Goal: Information Seeking & Learning: Check status

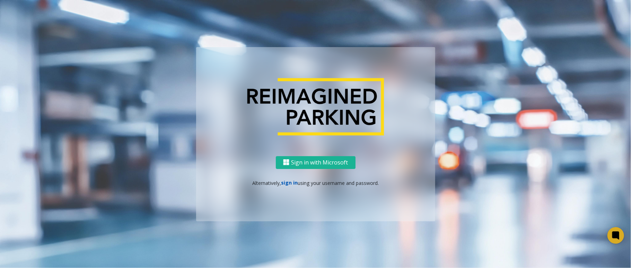
click at [291, 180] on link "sign in" at bounding box center [289, 182] width 17 height 7
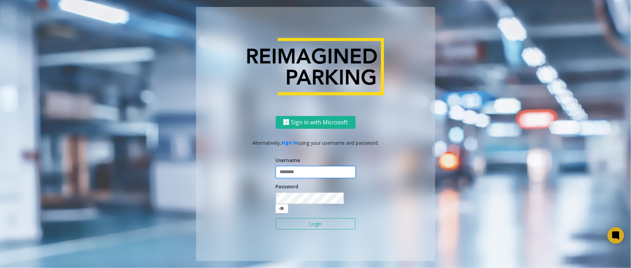
click at [292, 175] on input "text" at bounding box center [316, 172] width 80 height 12
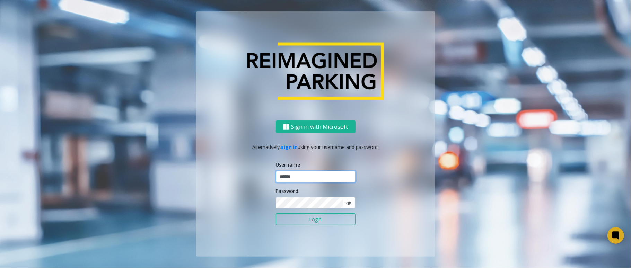
type input "******"
click at [276, 213] on button "Login" at bounding box center [316, 219] width 80 height 12
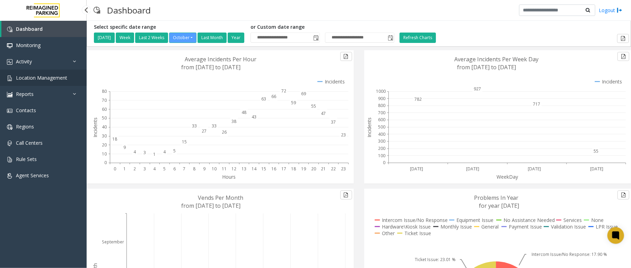
click at [69, 77] on link "Location Management" at bounding box center [43, 78] width 87 height 16
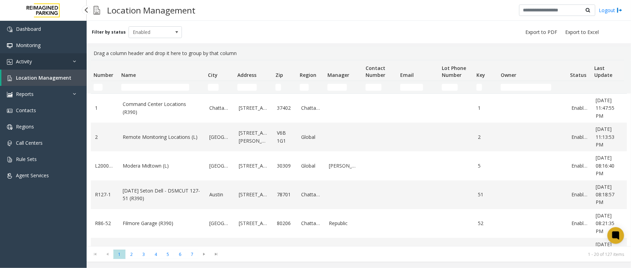
click at [48, 60] on link "Activity" at bounding box center [43, 61] width 87 height 16
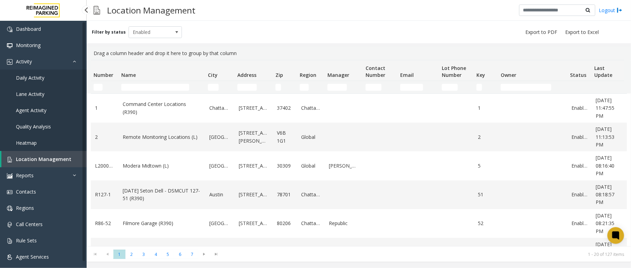
click at [53, 78] on link "Daily Activity" at bounding box center [43, 78] width 87 height 16
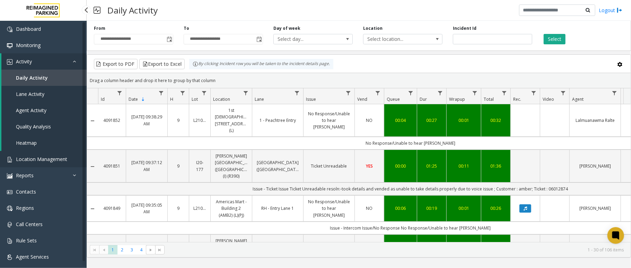
click at [72, 153] on link "Location Management" at bounding box center [43, 159] width 87 height 16
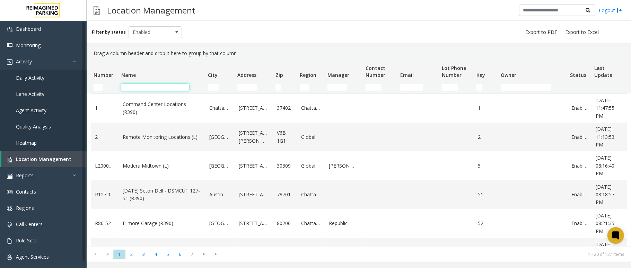
click at [161, 89] on input "Name Filter" at bounding box center [155, 87] width 68 height 7
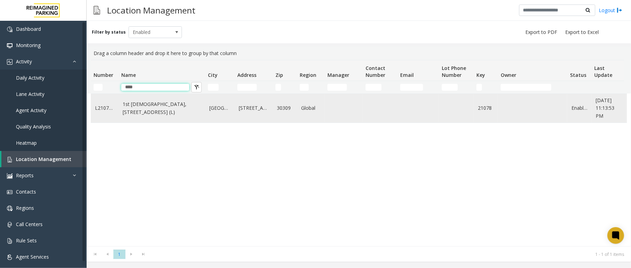
type input "****"
click at [162, 108] on link "1st [DEMOGRAPHIC_DATA], [STREET_ADDRESS] (L)" at bounding box center [162, 108] width 78 height 16
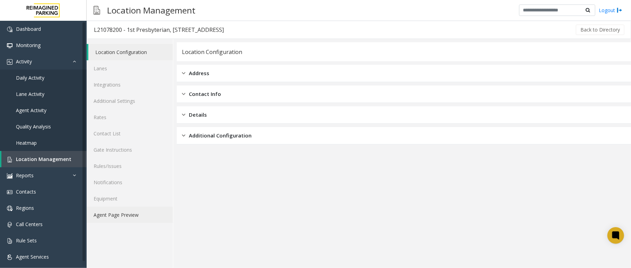
drag, startPoint x: 140, startPoint y: 217, endPoint x: 157, endPoint y: 211, distance: 18.4
click at [140, 217] on link "Agent Page Preview" at bounding box center [130, 215] width 86 height 16
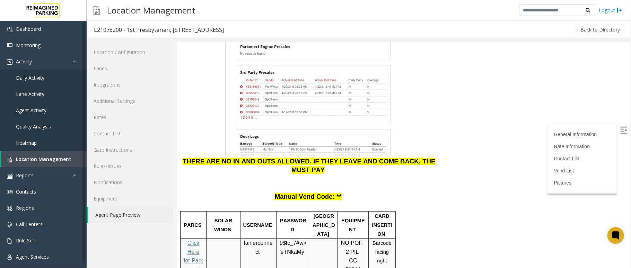
scroll to position [923, 0]
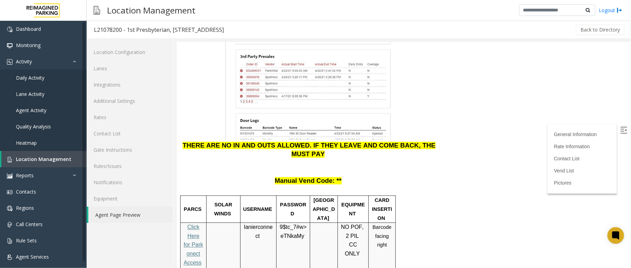
click at [295, 233] on span "eTNkaMy" at bounding box center [292, 236] width 24 height 6
copy p "9$tc_7#w> eTNkaMy"
click at [49, 71] on link "Daily Activity" at bounding box center [43, 78] width 87 height 16
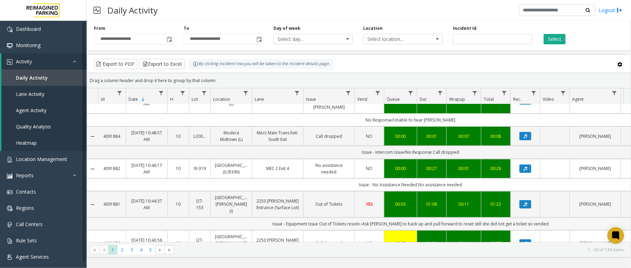
scroll to position [46, 0]
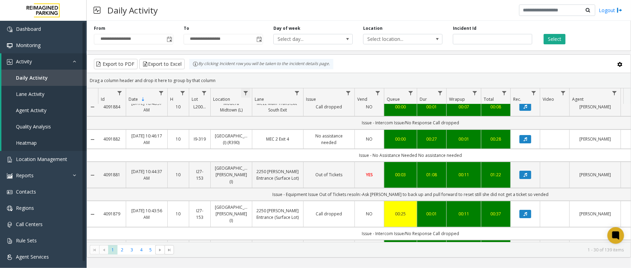
click at [247, 93] on span "Data table" at bounding box center [246, 93] width 6 height 6
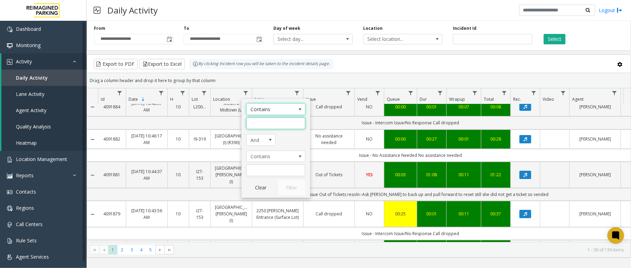
click at [260, 121] on input "Location Filter" at bounding box center [275, 123] width 59 height 12
type input "*"
type input "*****"
click button "Filter" at bounding box center [291, 187] width 28 height 15
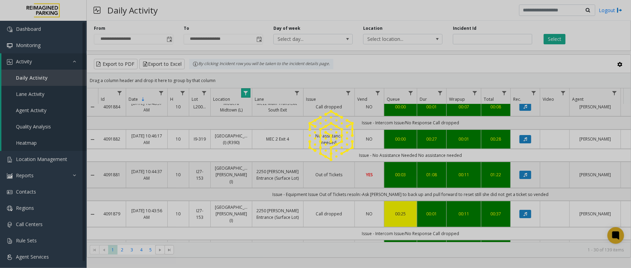
scroll to position [1, 0]
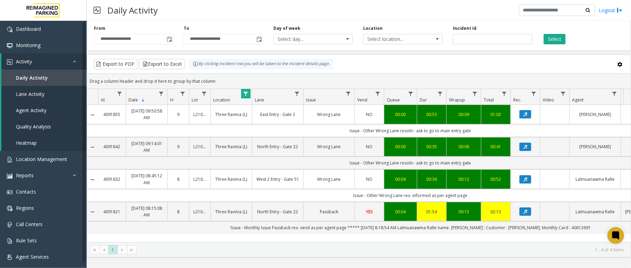
click at [247, 95] on span "Data table" at bounding box center [246, 94] width 6 height 6
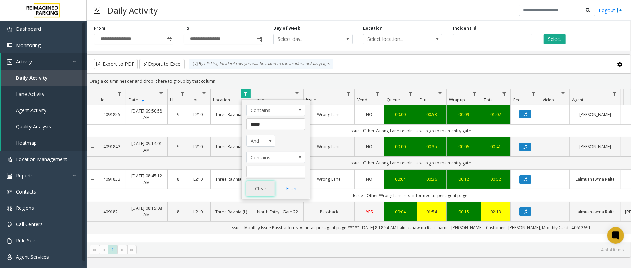
click at [269, 192] on button "Clear" at bounding box center [260, 188] width 28 height 15
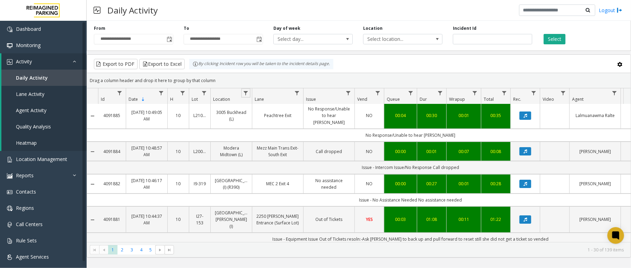
scroll to position [46, 0]
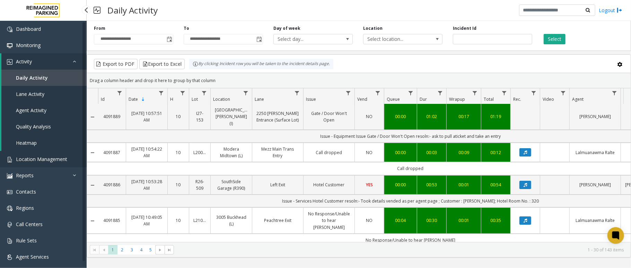
click at [51, 157] on span "Location Management" at bounding box center [41, 159] width 51 height 7
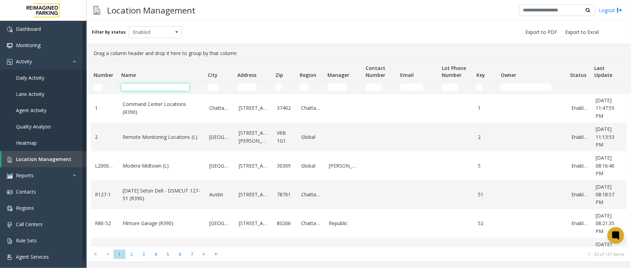
click at [137, 86] on input "Name Filter" at bounding box center [155, 87] width 68 height 7
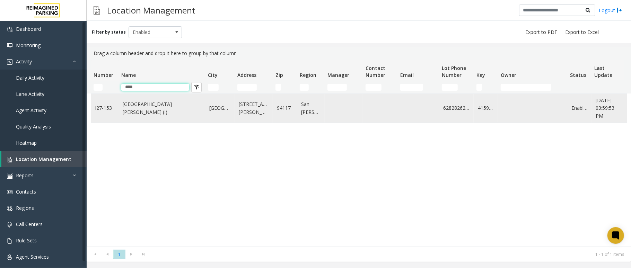
type input "****"
click at [163, 104] on td "[GEOGRAPHIC_DATA][PERSON_NAME] (I)" at bounding box center [161, 108] width 87 height 29
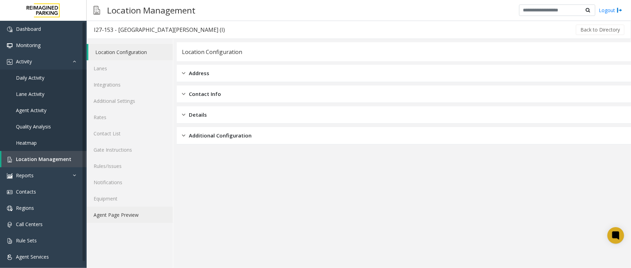
click at [139, 218] on link "Agent Page Preview" at bounding box center [130, 215] width 86 height 16
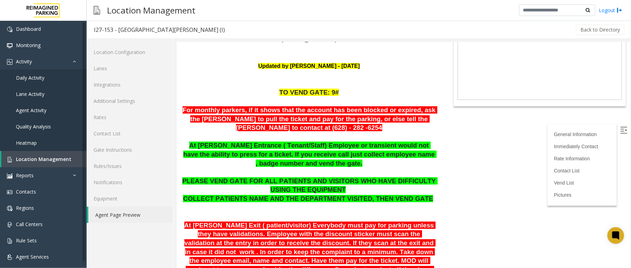
scroll to position [46, 0]
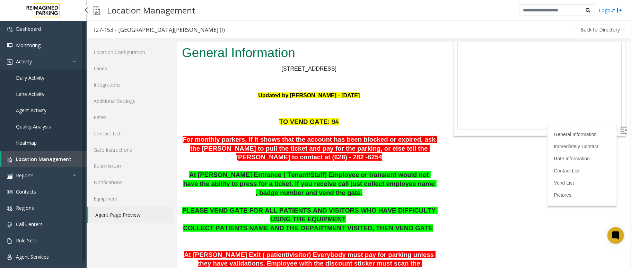
click at [42, 78] on span "Daily Activity" at bounding box center [30, 77] width 28 height 7
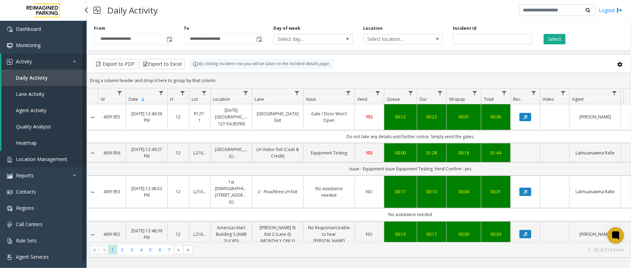
click at [53, 162] on link "Location Management" at bounding box center [43, 159] width 87 height 16
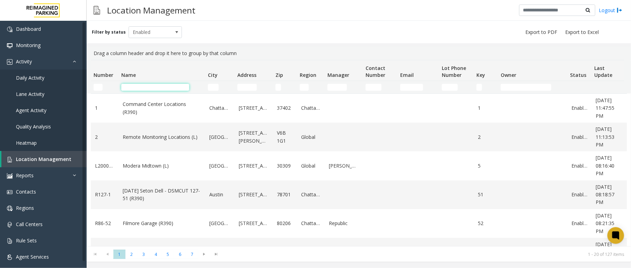
click at [149, 89] on input "Name Filter" at bounding box center [155, 87] width 68 height 7
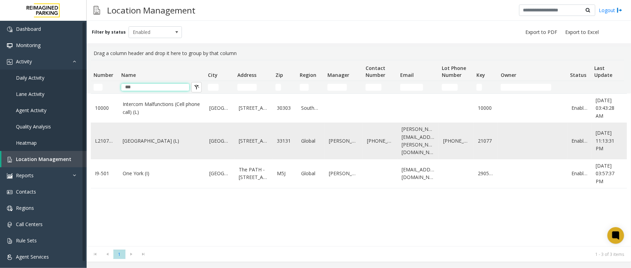
type input "***"
click at [172, 144] on link "[GEOGRAPHIC_DATA] (L)" at bounding box center [162, 141] width 78 height 8
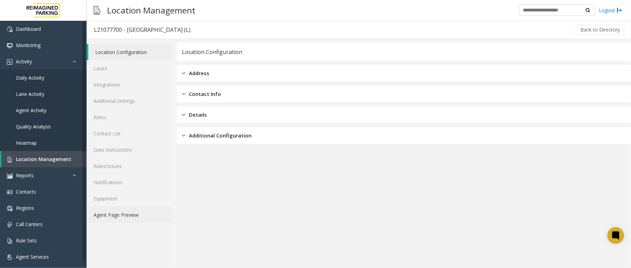
click at [154, 213] on link "Agent Page Preview" at bounding box center [130, 215] width 86 height 16
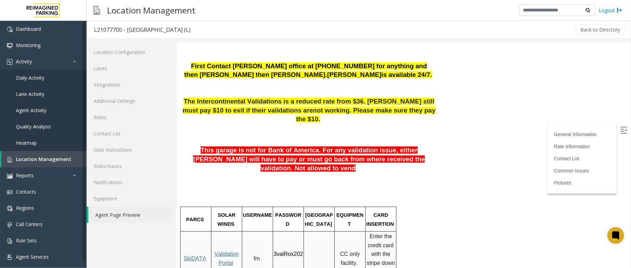
scroll to position [369, 0]
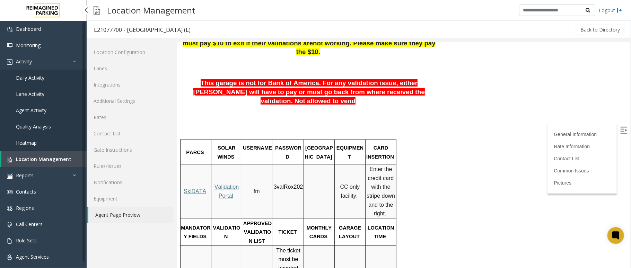
click at [48, 81] on link "Daily Activity" at bounding box center [43, 78] width 87 height 16
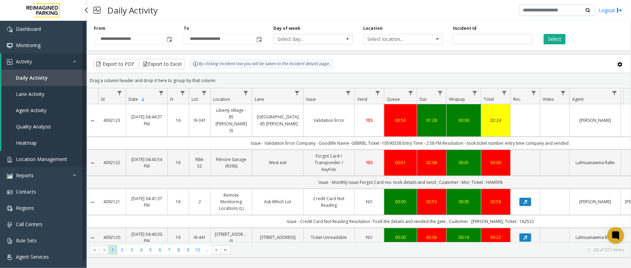
click at [57, 157] on span "Location Management" at bounding box center [41, 159] width 51 height 7
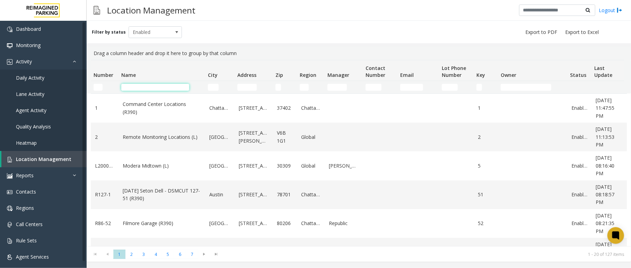
click at [154, 88] on input "Name Filter" at bounding box center [155, 87] width 68 height 7
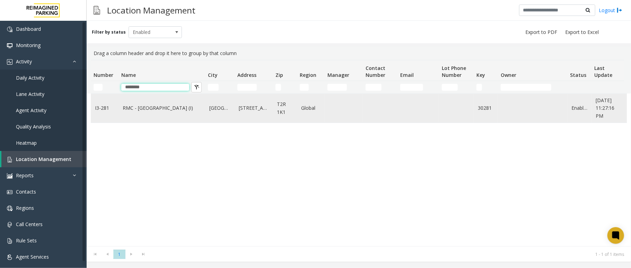
type input "********"
click at [179, 112] on link "RMC - Mount Royal Village (I)" at bounding box center [162, 108] width 78 height 8
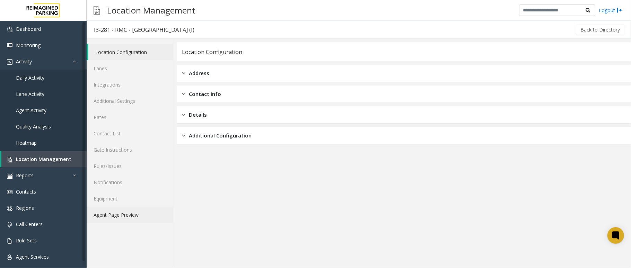
click at [139, 213] on link "Agent Page Preview" at bounding box center [130, 215] width 86 height 16
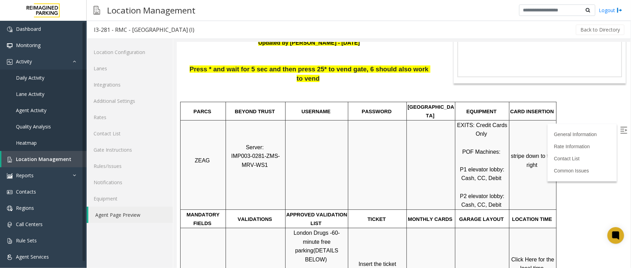
scroll to position [139, 0]
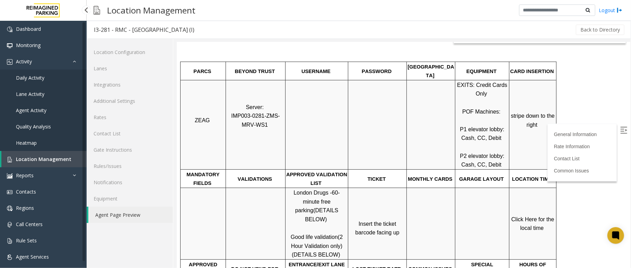
click at [54, 80] on link "Daily Activity" at bounding box center [43, 78] width 87 height 16
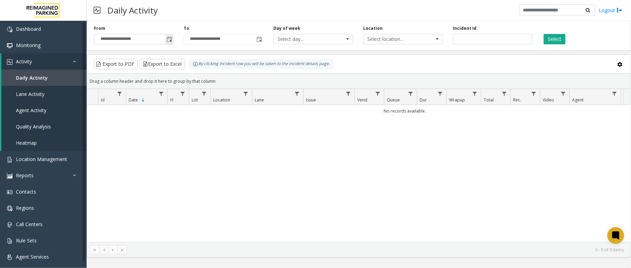
click at [168, 42] on span "Toggle popup" at bounding box center [170, 40] width 6 height 6
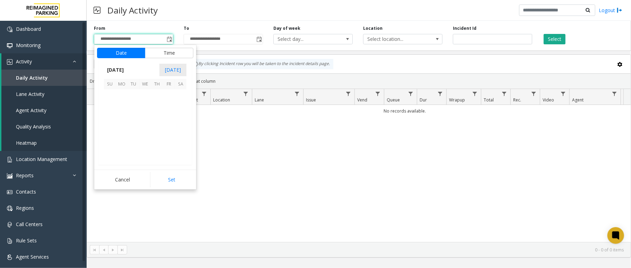
scroll to position [124368, 0]
drag, startPoint x: 142, startPoint y: 95, endPoint x: 159, endPoint y: 105, distance: 20.5
click at [147, 97] on span "1" at bounding box center [145, 95] width 12 height 12
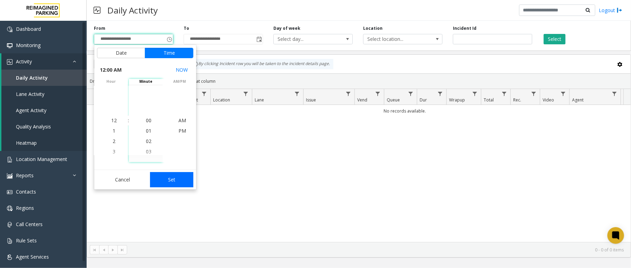
click at [177, 185] on button "Set" at bounding box center [172, 179] width 44 height 15
type input "**********"
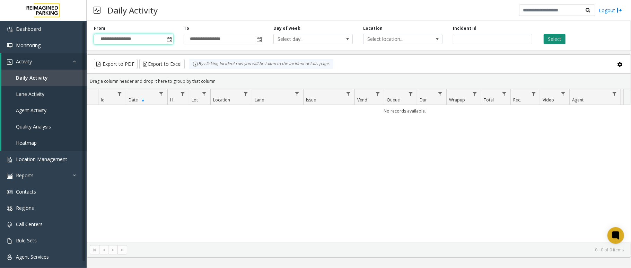
click at [553, 41] on button "Select" at bounding box center [554, 39] width 22 height 10
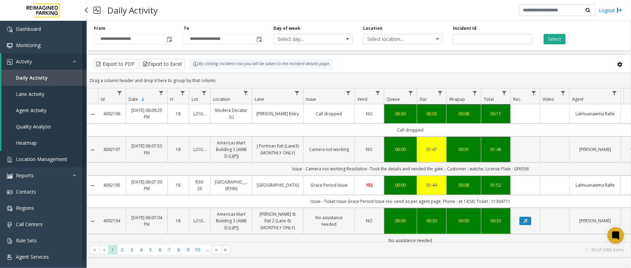
click at [50, 155] on link "Location Management" at bounding box center [43, 159] width 87 height 16
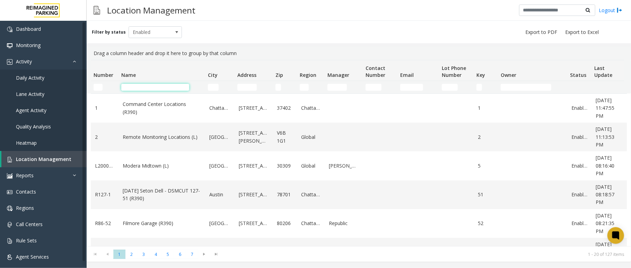
click at [155, 87] on input "Name Filter" at bounding box center [155, 87] width 68 height 7
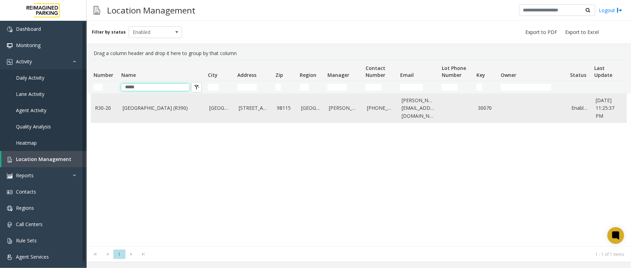
type input "*****"
click at [161, 110] on link "[GEOGRAPHIC_DATA] (R390)" at bounding box center [162, 108] width 78 height 8
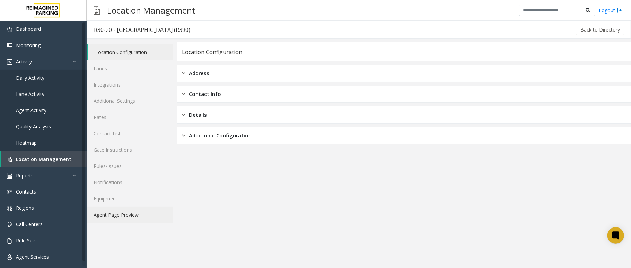
click at [146, 216] on link "Agent Page Preview" at bounding box center [130, 215] width 86 height 16
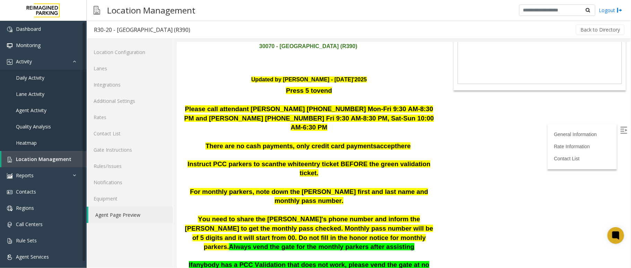
scroll to position [92, 0]
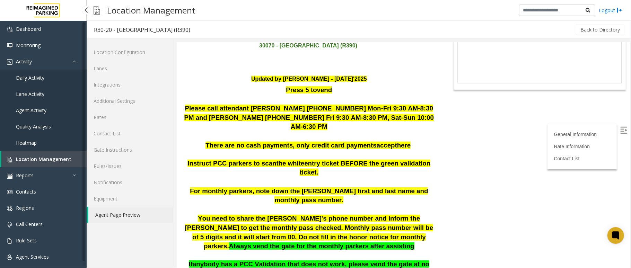
click at [44, 82] on link "Daily Activity" at bounding box center [43, 78] width 87 height 16
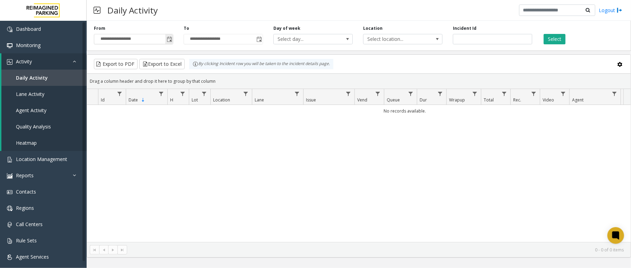
click at [168, 42] on span "Toggle popup" at bounding box center [170, 40] width 6 height 6
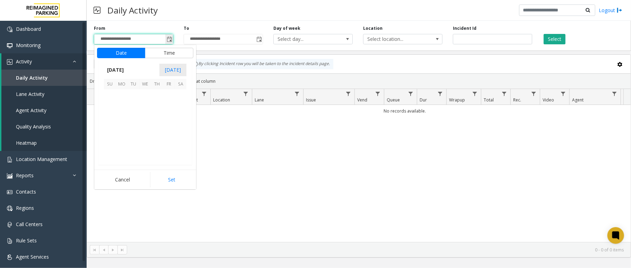
scroll to position [124368, 0]
drag, startPoint x: 147, startPoint y: 96, endPoint x: 150, endPoint y: 98, distance: 4.2
click at [147, 96] on span "1" at bounding box center [145, 95] width 12 height 12
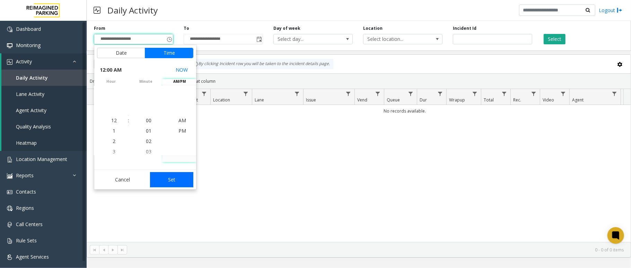
click at [171, 183] on button "Set" at bounding box center [172, 179] width 44 height 15
type input "**********"
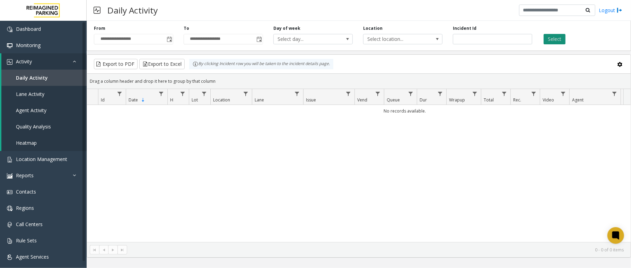
click at [552, 39] on button "Select" at bounding box center [554, 39] width 22 height 10
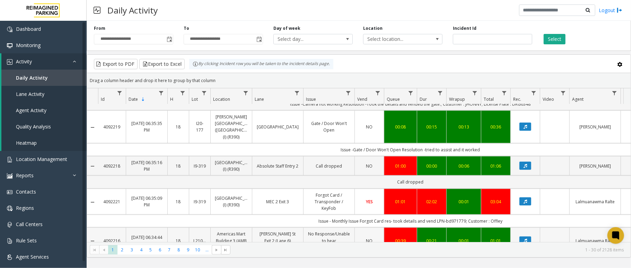
scroll to position [554, 0]
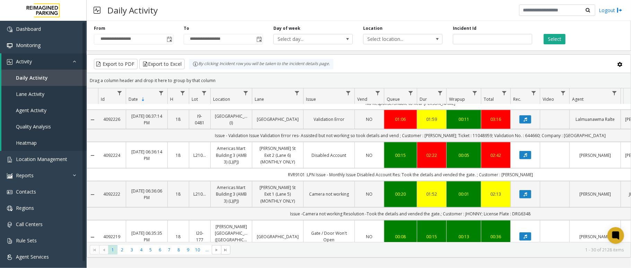
drag, startPoint x: 317, startPoint y: 178, endPoint x: 510, endPoint y: 59, distance: 226.6
click at [510, 59] on kendo-grid-toolbar "Export to PDF Export to Excel By clicking Incident row you will be taken to the…" at bounding box center [358, 64] width 543 height 18
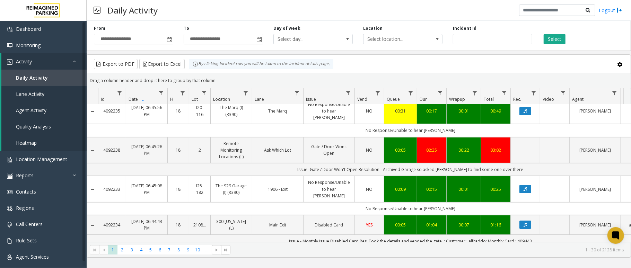
scroll to position [0, 0]
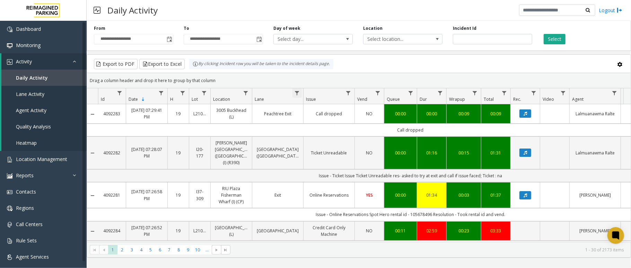
click at [298, 95] on span "Data table" at bounding box center [297, 93] width 6 height 6
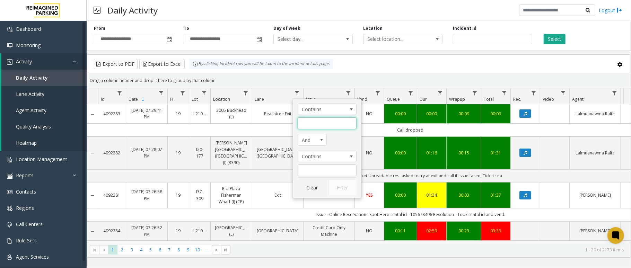
click at [315, 123] on input "Lane Filter" at bounding box center [326, 123] width 59 height 12
type input "****"
click at [168, 39] on span "Toggle popup" at bounding box center [170, 40] width 6 height 6
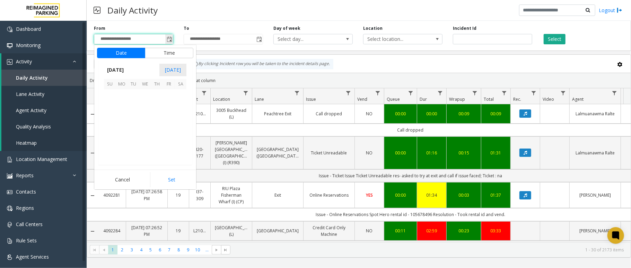
scroll to position [124368, 0]
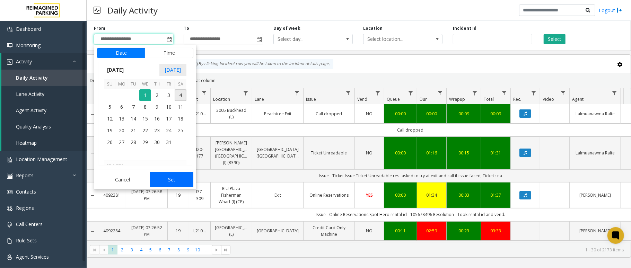
click at [172, 178] on app-root "**********" at bounding box center [315, 134] width 631 height 268
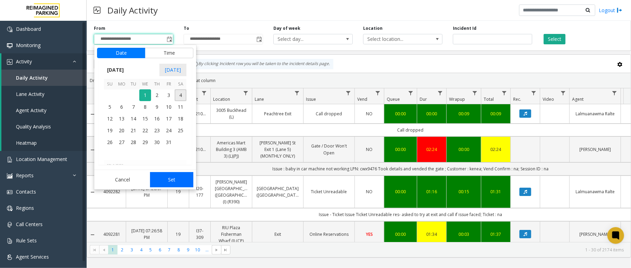
click at [168, 181] on button "Set" at bounding box center [172, 179] width 44 height 15
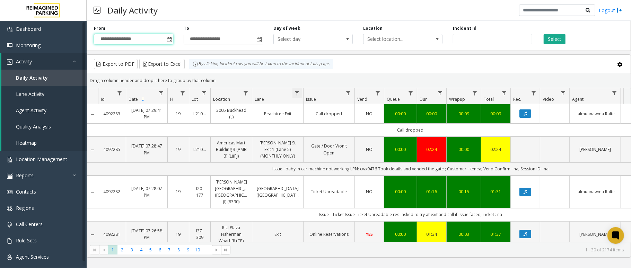
click at [296, 93] on span "Data table" at bounding box center [297, 93] width 6 height 6
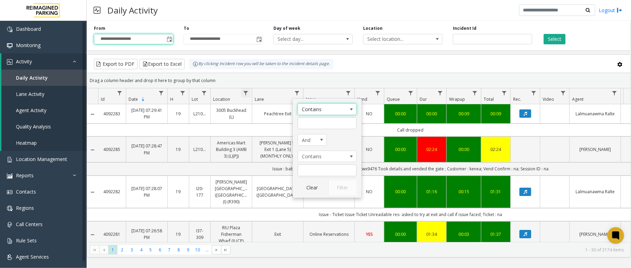
click at [246, 92] on span "Data table" at bounding box center [246, 93] width 6 height 6
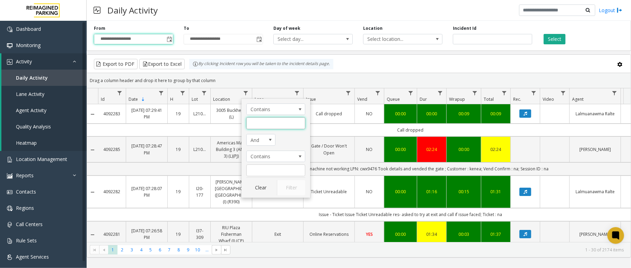
click at [258, 125] on input "Location Filter" at bounding box center [275, 123] width 59 height 12
type input "****"
click at [294, 186] on button "Filter" at bounding box center [291, 187] width 28 height 15
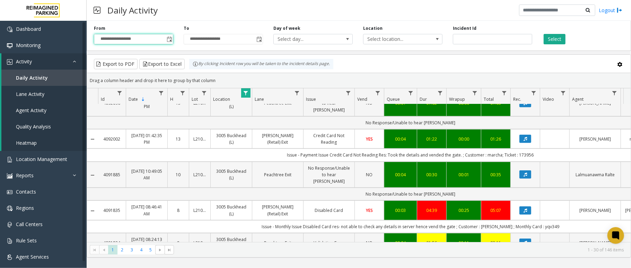
scroll to position [277, 0]
